Goal: Task Accomplishment & Management: Manage account settings

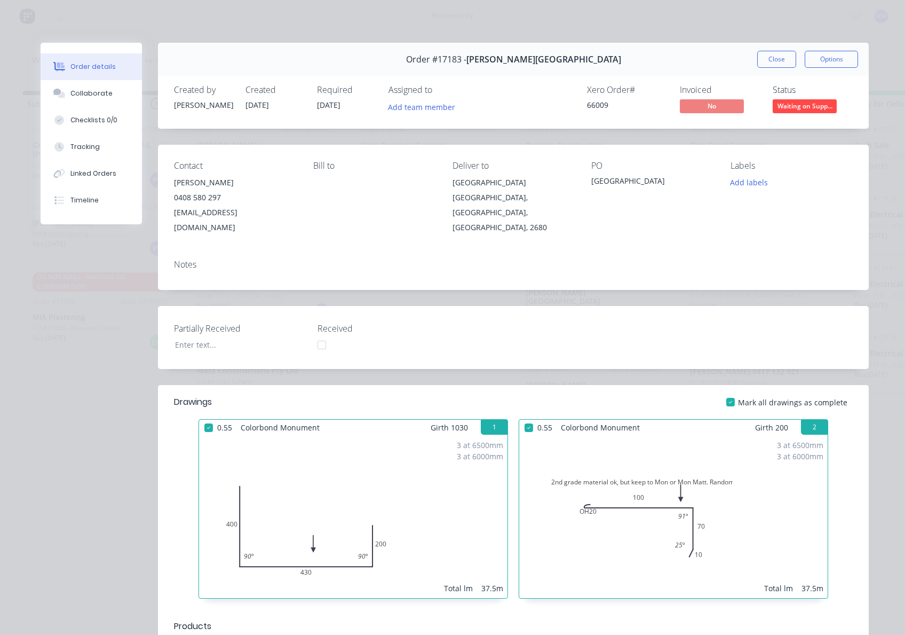
scroll to position [498, 0]
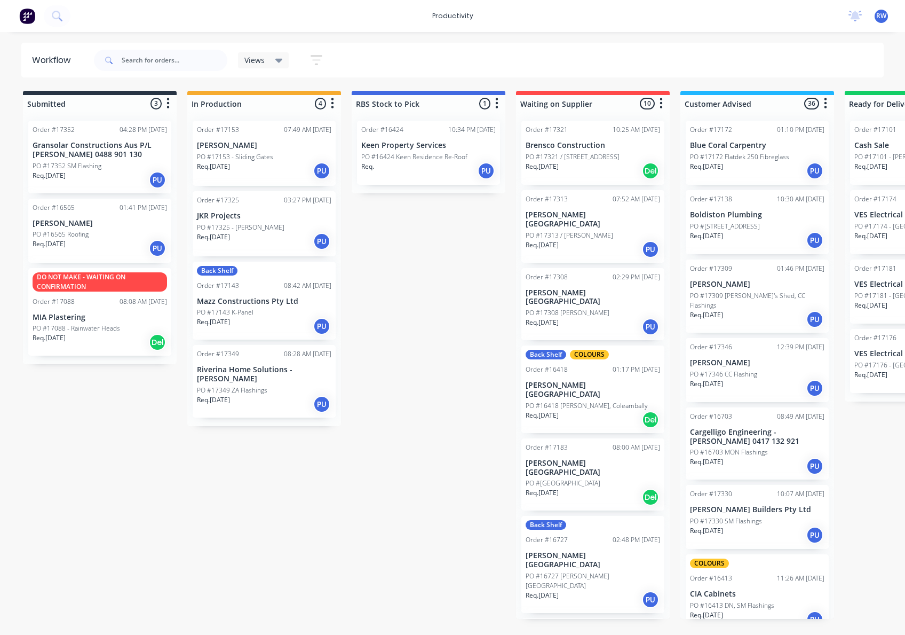
click at [242, 391] on p "PO #17349 ZA Flashings" at bounding box center [232, 390] width 70 height 10
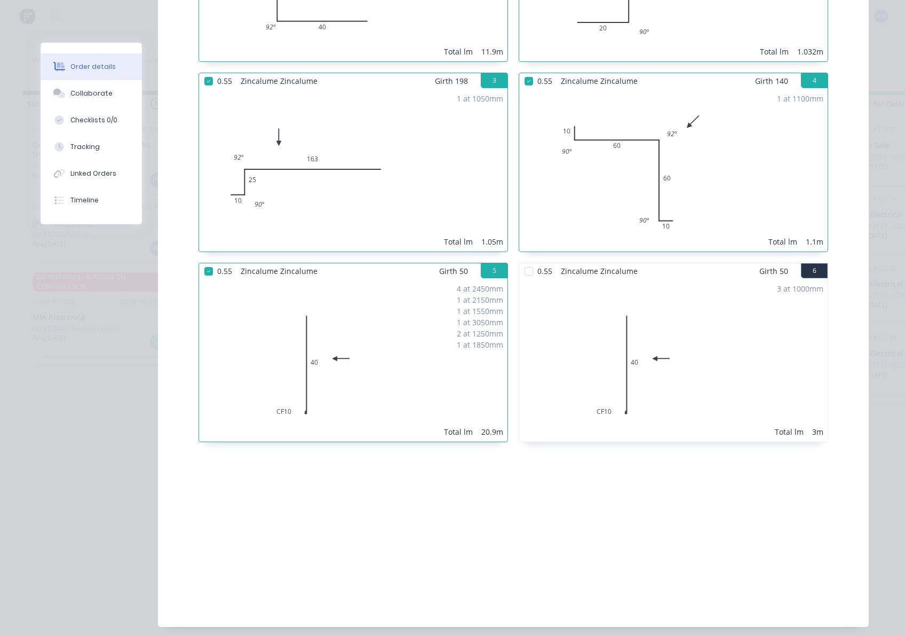
scroll to position [565, 0]
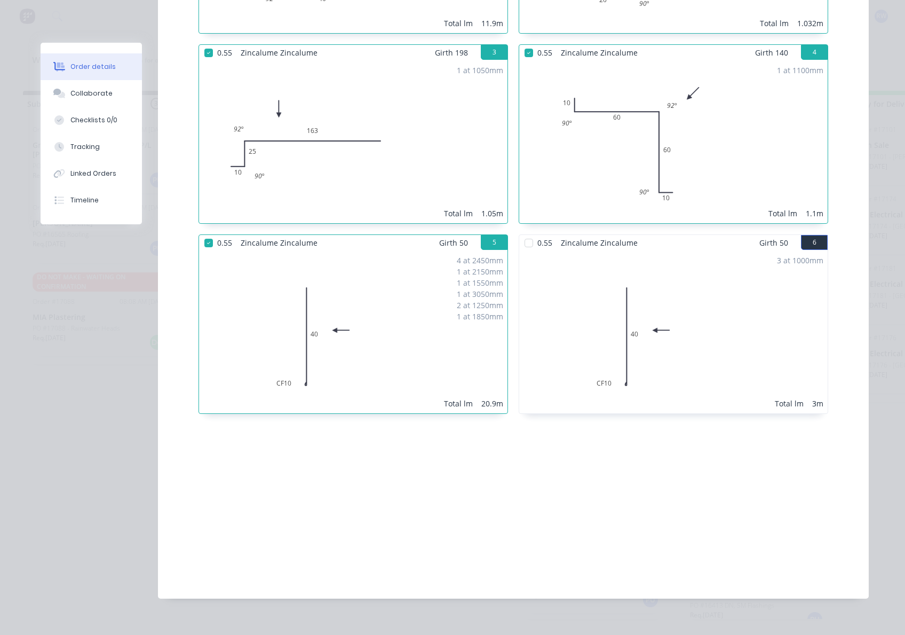
click at [523, 232] on div at bounding box center [528, 242] width 21 height 21
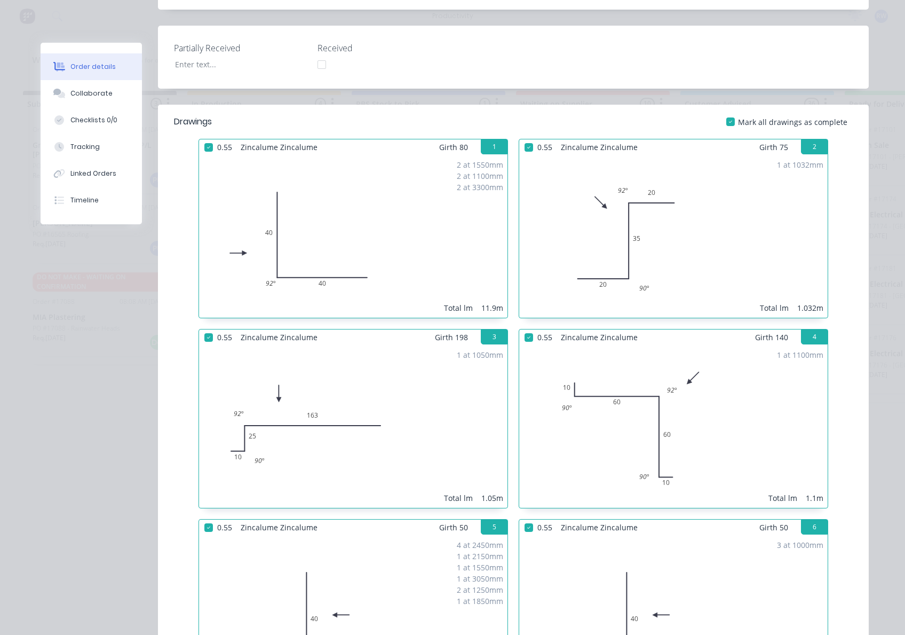
scroll to position [0, 0]
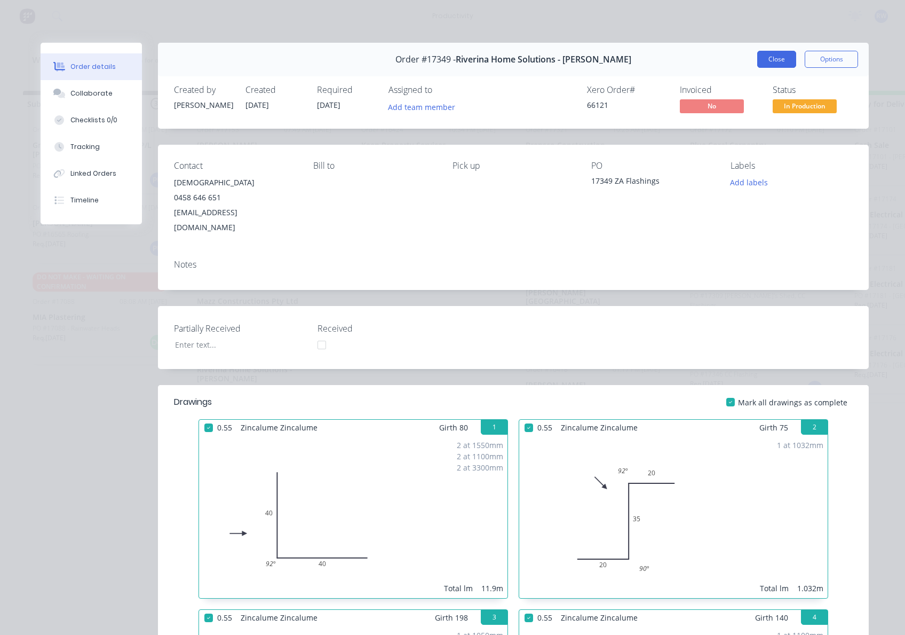
click at [769, 59] on button "Close" at bounding box center [776, 59] width 39 height 17
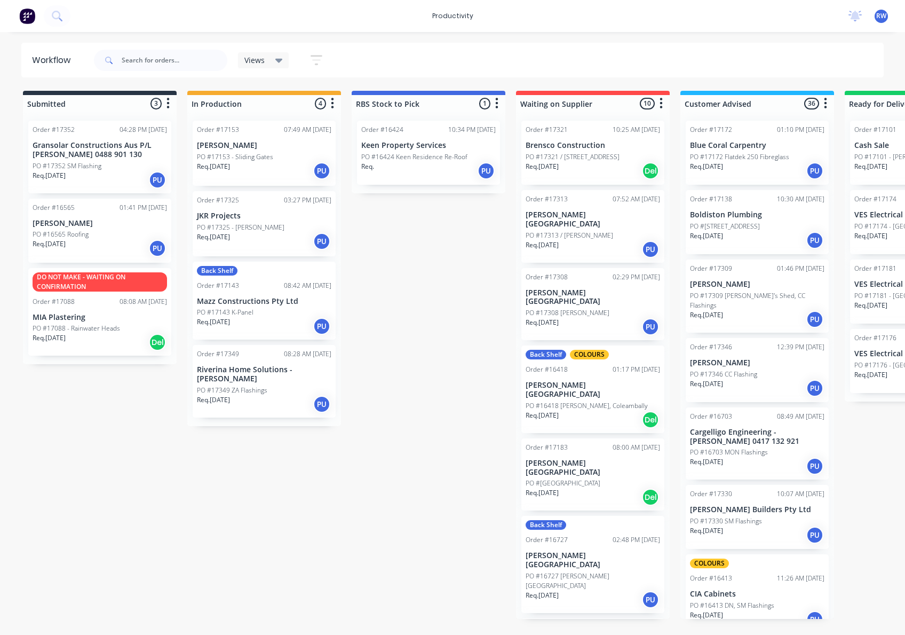
click at [82, 155] on p "Gransolar Constructions Aus P/L [PERSON_NAME] 0488 901 130" at bounding box center [100, 150] width 134 height 18
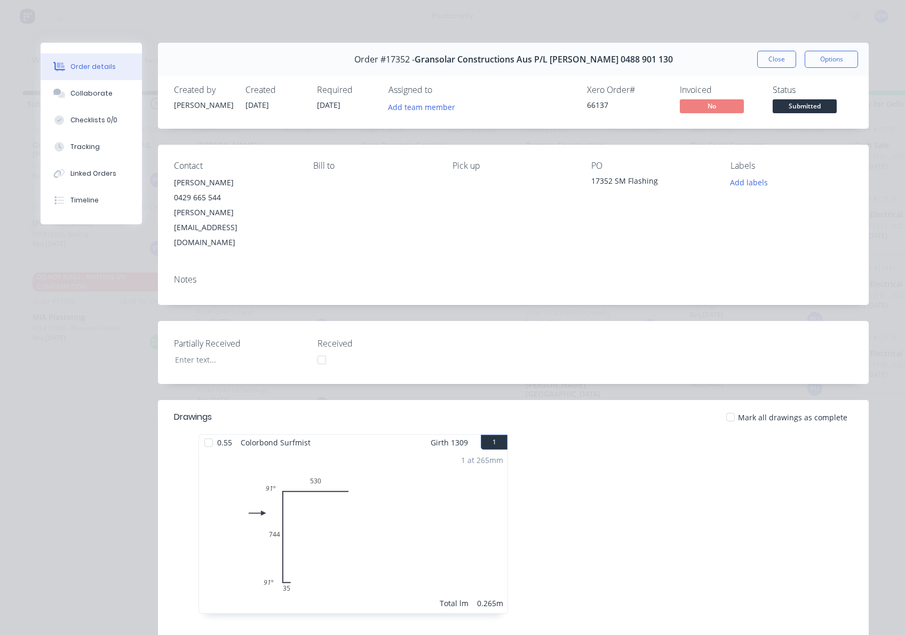
click at [726, 406] on div at bounding box center [730, 416] width 21 height 21
click at [794, 109] on span "Submitted" at bounding box center [805, 105] width 64 height 13
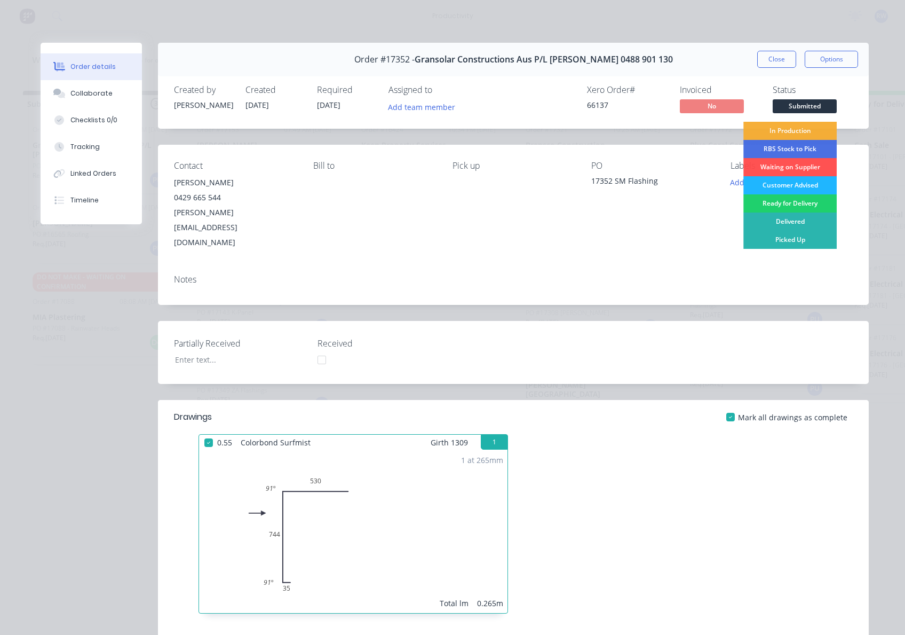
click at [756, 188] on div "Customer Advised" at bounding box center [789, 185] width 93 height 18
